Goal: Transaction & Acquisition: Book appointment/travel/reservation

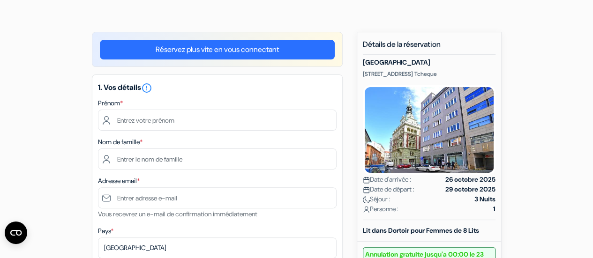
scroll to position [53, 0]
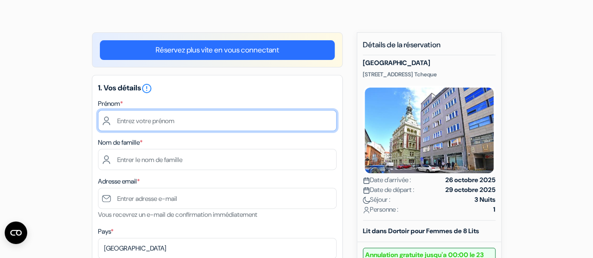
click at [190, 121] on input "text" at bounding box center [217, 120] width 239 height 21
click at [158, 119] on input "text" at bounding box center [217, 120] width 239 height 21
type input "Elouane"
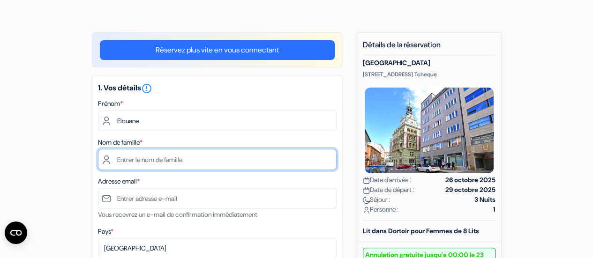
click at [142, 167] on input "text" at bounding box center [217, 159] width 239 height 21
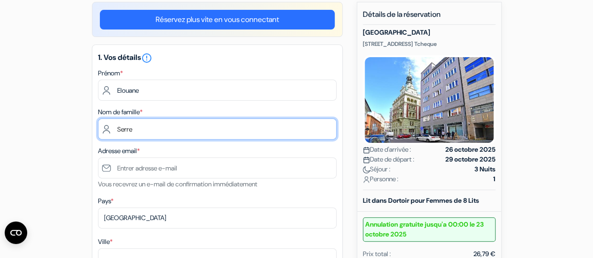
scroll to position [84, 0]
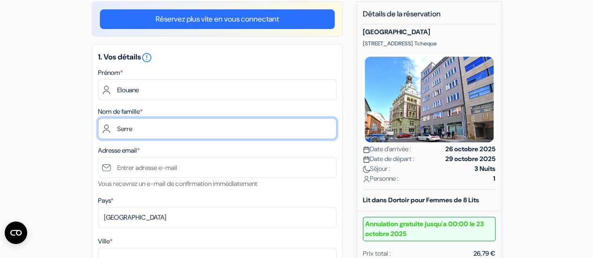
type input "Serre"
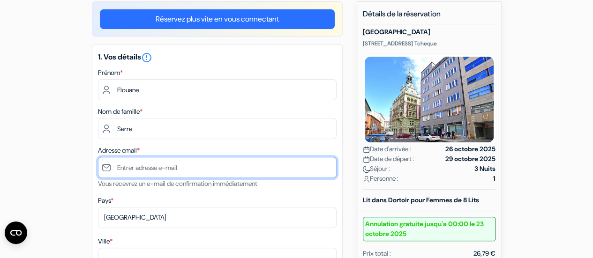
click at [137, 162] on input "text" at bounding box center [217, 167] width 239 height 21
type input "[EMAIL_ADDRESS][DOMAIN_NAME]"
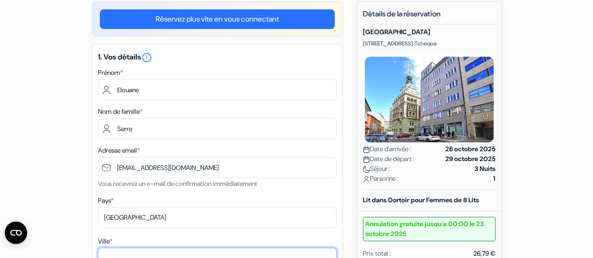
type input "VANNES"
type input "Place de Mons"
type input "56000"
type input "0644189195"
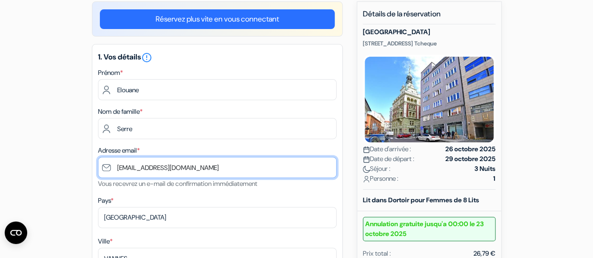
scroll to position [143, 0]
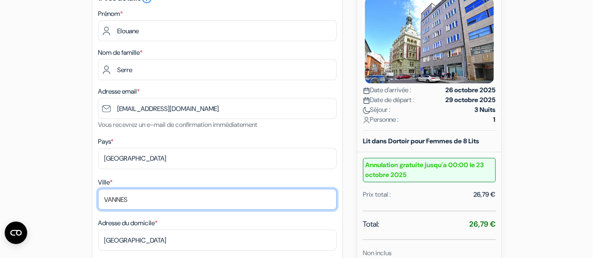
click at [136, 204] on input "VANNES" at bounding box center [217, 199] width 239 height 21
drag, startPoint x: 136, startPoint y: 204, endPoint x: 72, endPoint y: 209, distance: 63.9
type input "STRASBOURG"
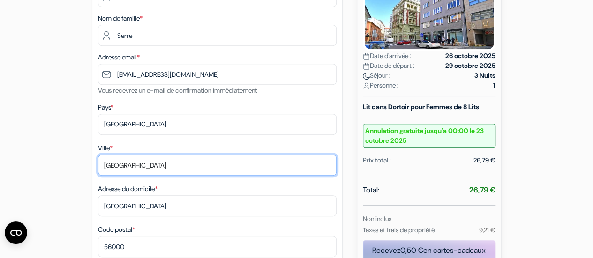
scroll to position [180, 0]
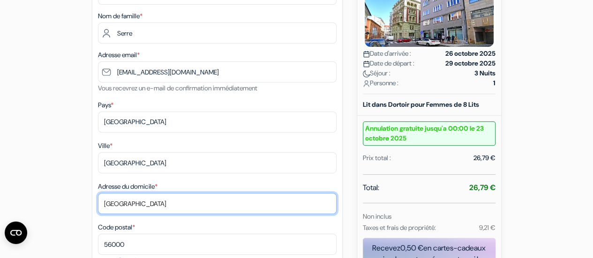
click at [157, 203] on input "Place de Mons" at bounding box center [217, 203] width 239 height 21
drag, startPoint x: 157, startPoint y: 203, endPoint x: 69, endPoint y: 211, distance: 87.5
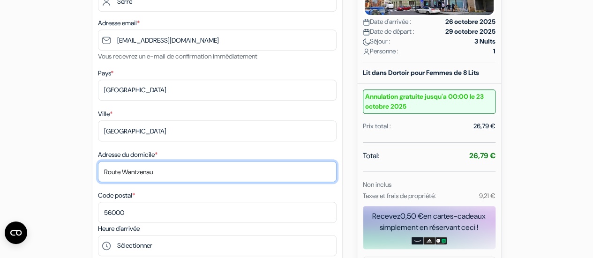
type input "Route Wantzenau"
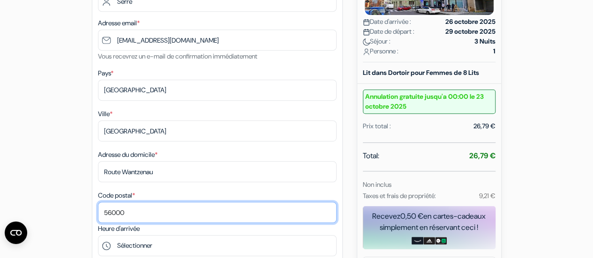
click at [140, 216] on input "56000" at bounding box center [217, 212] width 239 height 21
drag, startPoint x: 112, startPoint y: 216, endPoint x: 93, endPoint y: 215, distance: 18.3
click at [93, 215] on div "1. Vos détails error_outline Prénom * Elouane Nom de famille * Serre Adresse em…" at bounding box center [217, 137] width 251 height 441
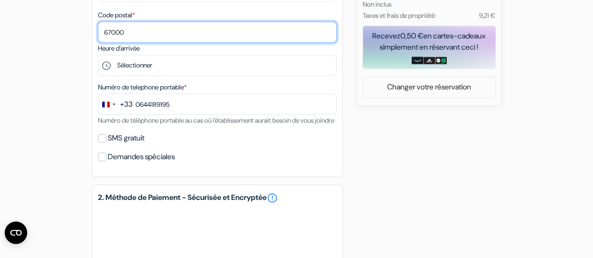
scroll to position [394, 0]
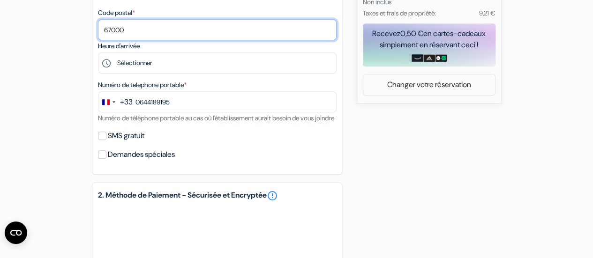
type input "67000"
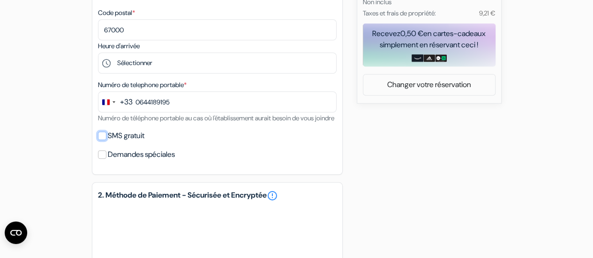
click at [101, 140] on input "SMS gratuit" at bounding box center [102, 136] width 8 height 8
checkbox input "true"
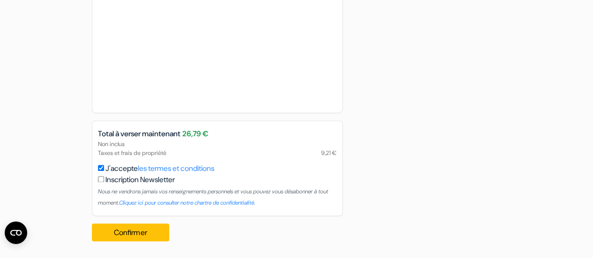
scroll to position [662, 0]
click at [134, 241] on button "Confirmer Loading..." at bounding box center [131, 233] width 78 height 18
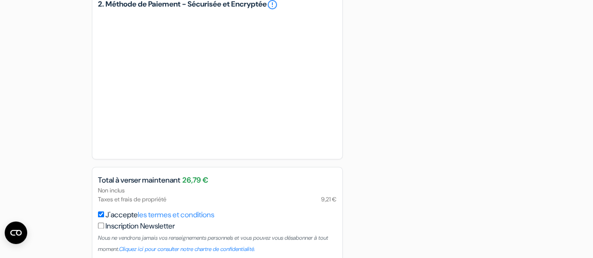
scroll to position [671, 0]
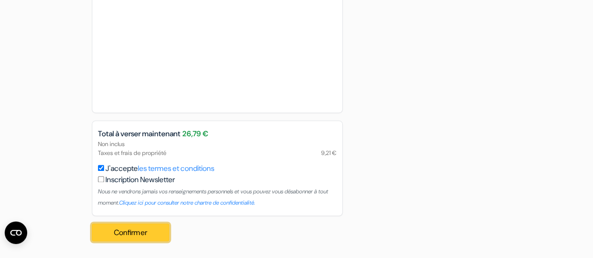
click at [135, 232] on button "Confirmer Loading..." at bounding box center [131, 233] width 78 height 18
